Goal: Information Seeking & Learning: Find specific fact

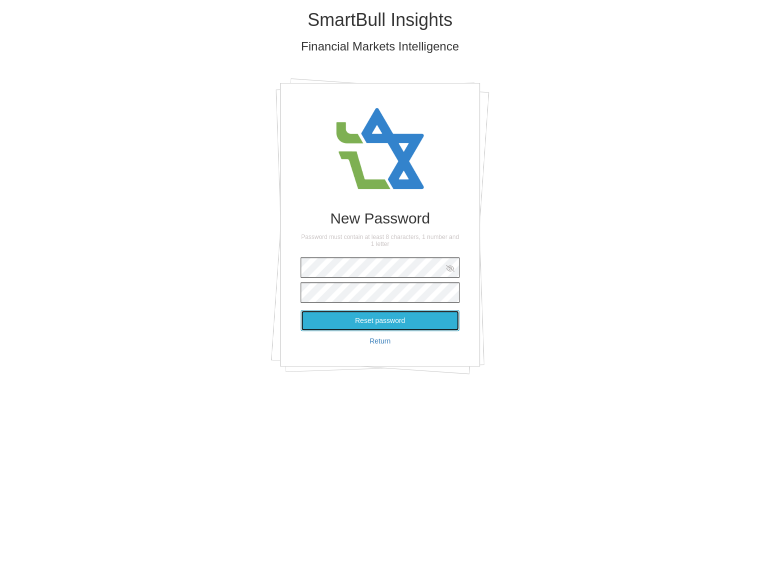
click at [389, 320] on button "Reset password" at bounding box center [380, 320] width 159 height 21
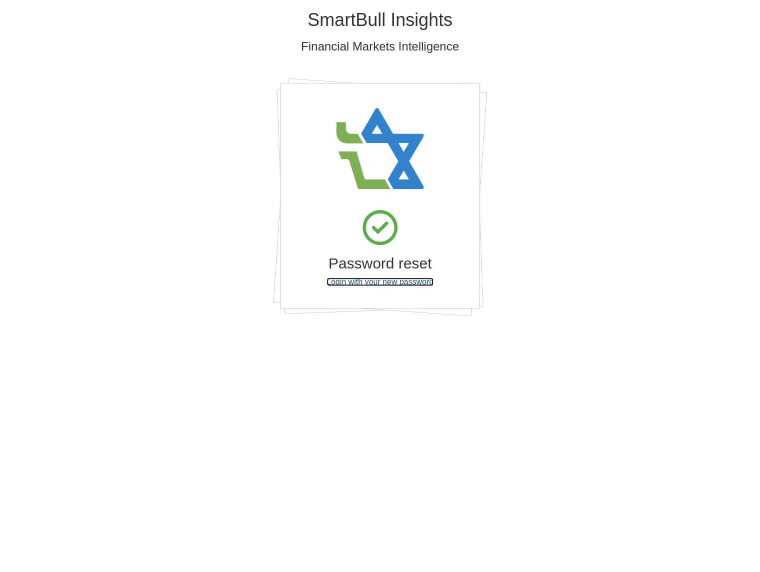
click at [389, 282] on link "Login with your new password" at bounding box center [380, 281] width 107 height 8
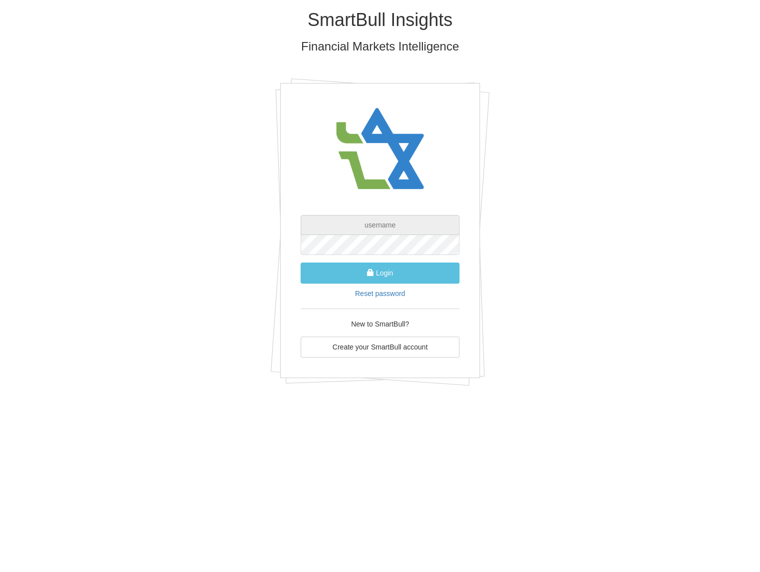
click at [374, 221] on input "text" at bounding box center [380, 225] width 159 height 20
type input "[EMAIL_ADDRESS][PERSON_NAME][DOMAIN_NAME]"
click at [382, 276] on button "Login" at bounding box center [380, 272] width 159 height 21
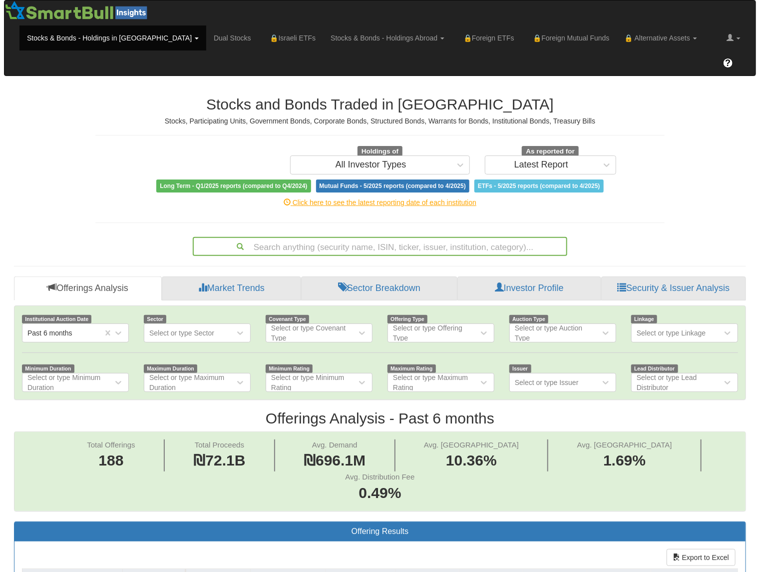
scroll to position [20, 715]
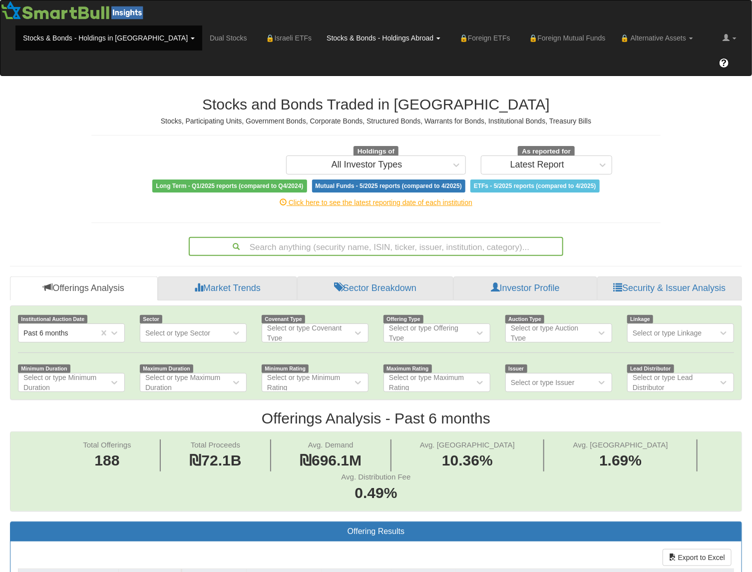
click at [202, 38] on link "Stocks & Bonds - Holdings Abroad" at bounding box center [108, 37] width 187 height 25
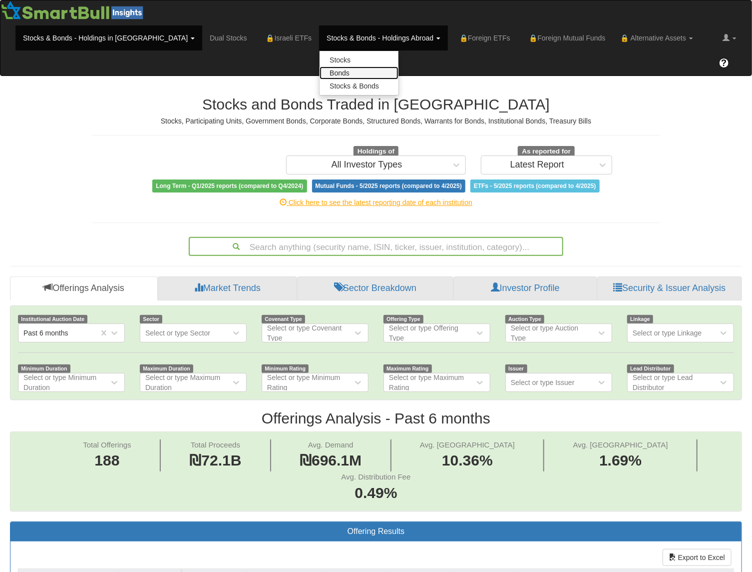
click at [320, 72] on link "Bonds" at bounding box center [359, 72] width 79 height 13
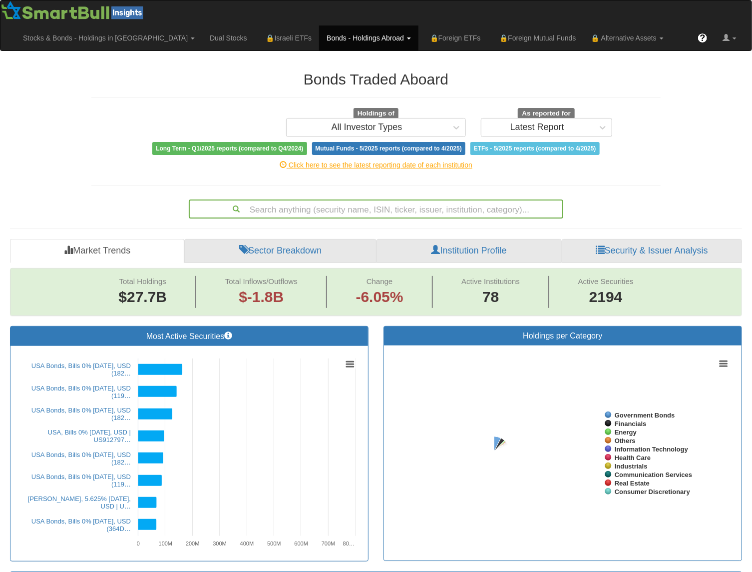
click at [369, 207] on div "Search anything (security name, ISIN, ticker, issuer, institution, category)..." at bounding box center [376, 208] width 373 height 17
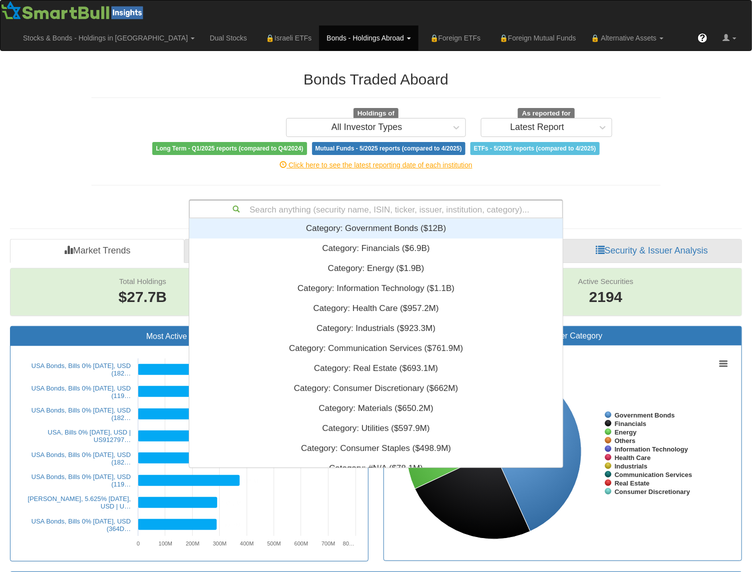
scroll to position [241, 366]
paste input "XS1799939027"
type input "XS1799939027"
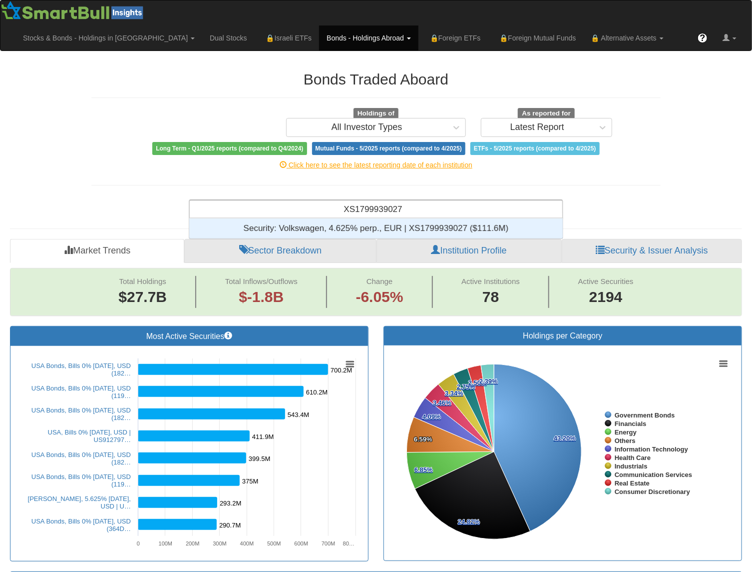
scroll to position [12, 366]
click at [374, 224] on div "Security: ‎Volkswagen, 4.625% perp., EUR | XS1799939027 ‎($111.6M)‏" at bounding box center [376, 228] width 374 height 20
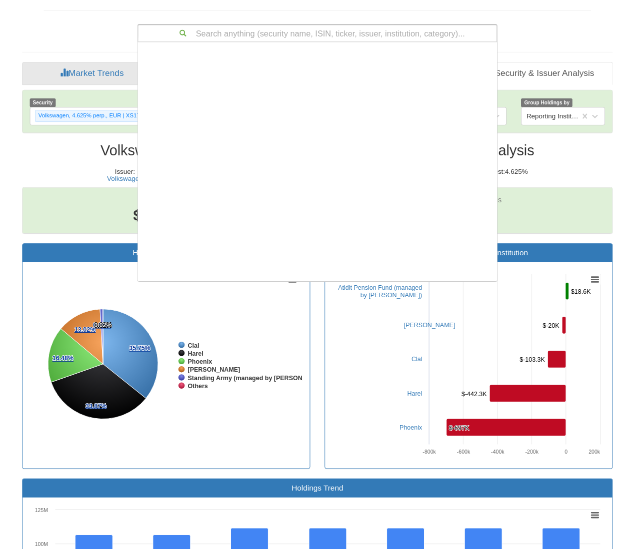
scroll to position [241, 366]
